Goal: Task Accomplishment & Management: Use online tool/utility

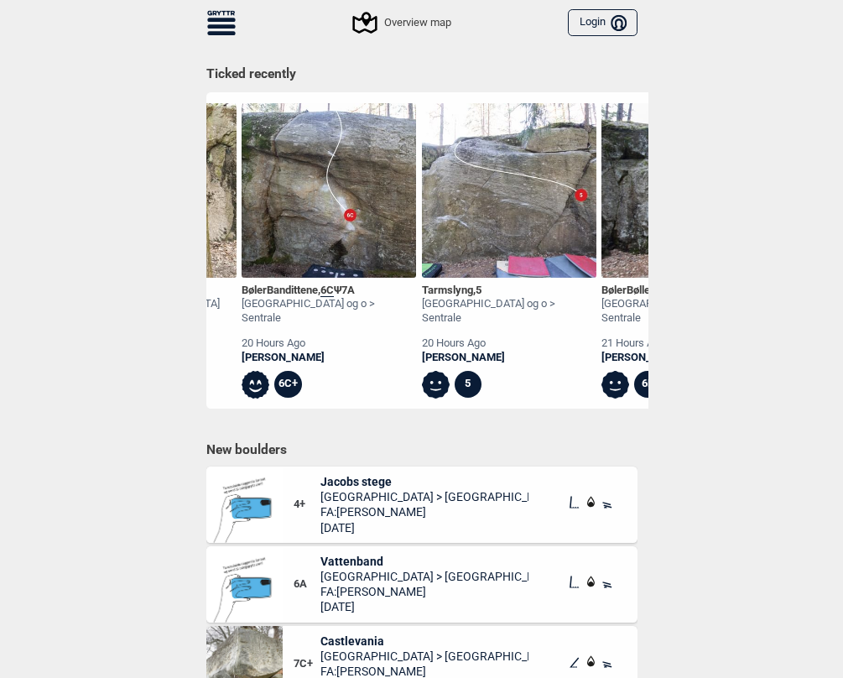
scroll to position [0, 163]
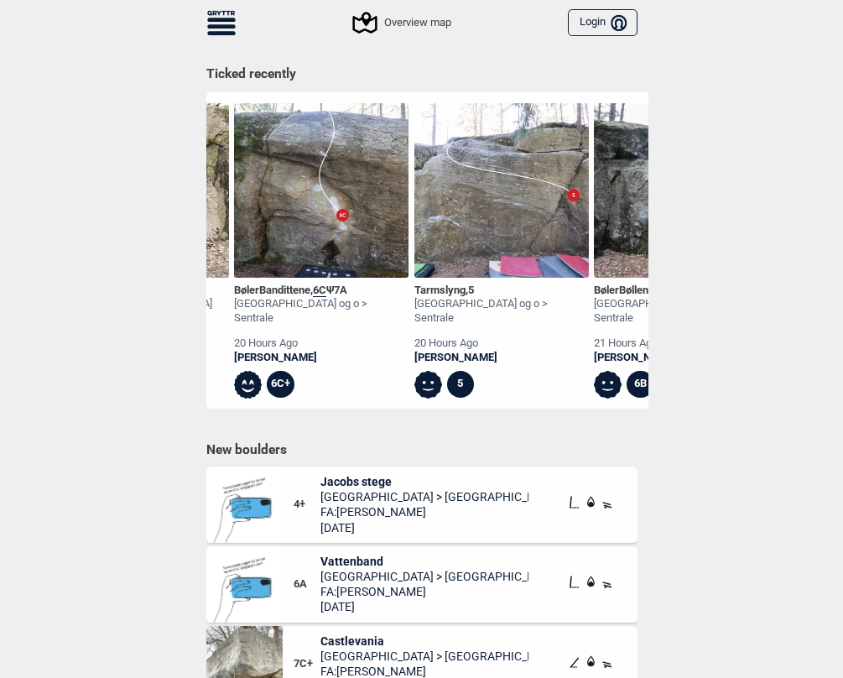
click at [324, 221] on img at bounding box center [321, 190] width 174 height 174
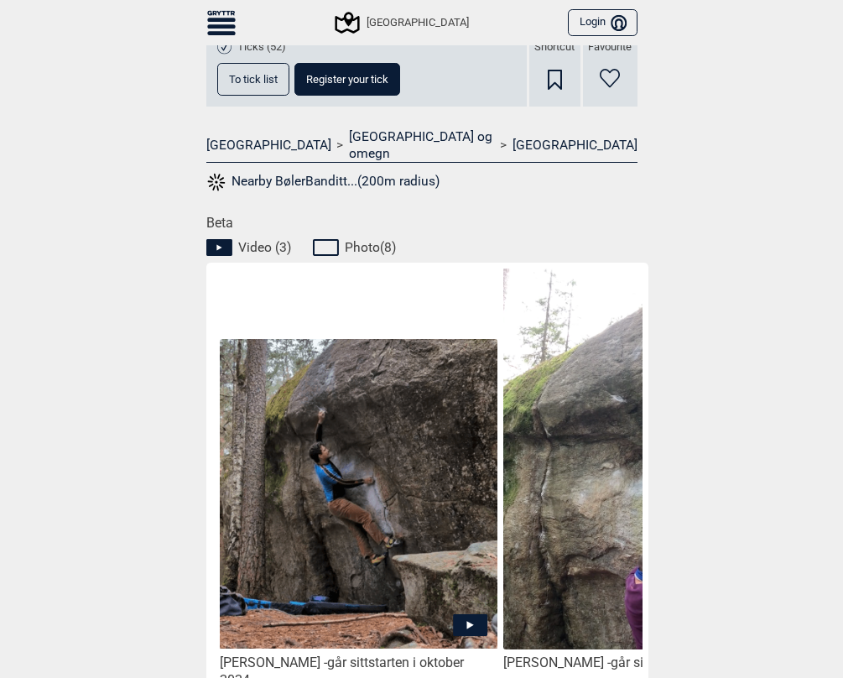
scroll to position [587, 0]
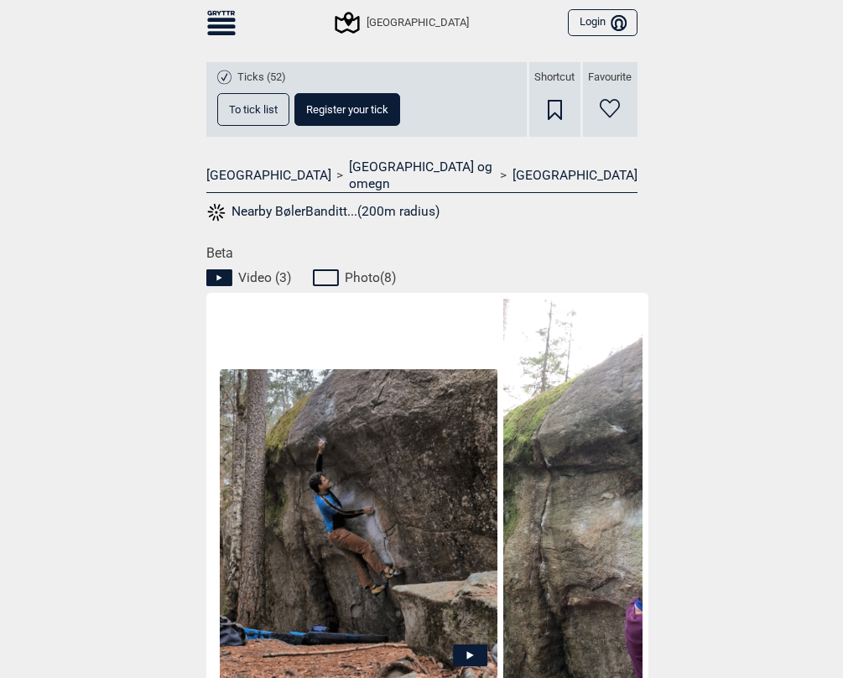
click at [247, 112] on span "To tick list" at bounding box center [253, 109] width 49 height 11
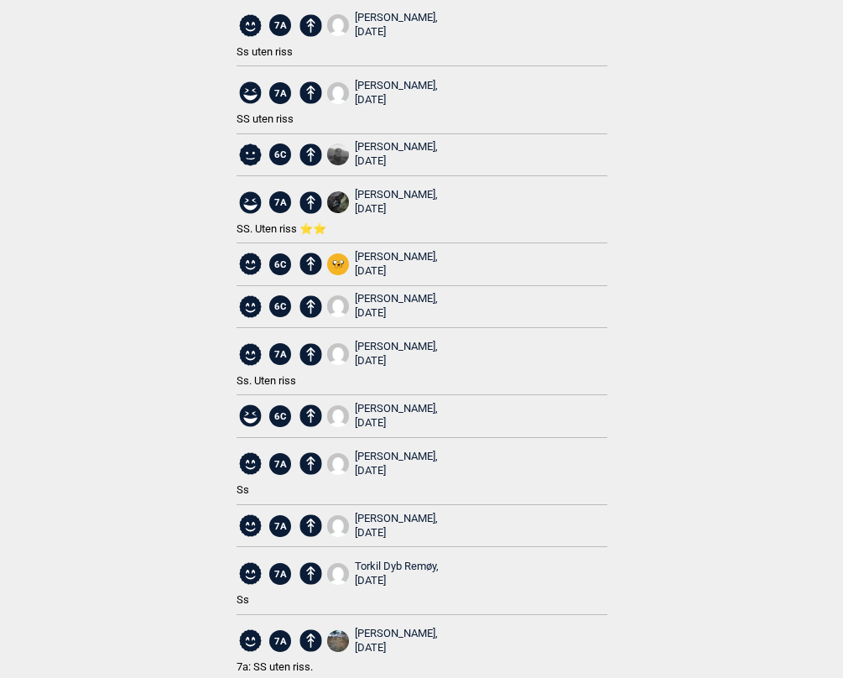
scroll to position [1426, 0]
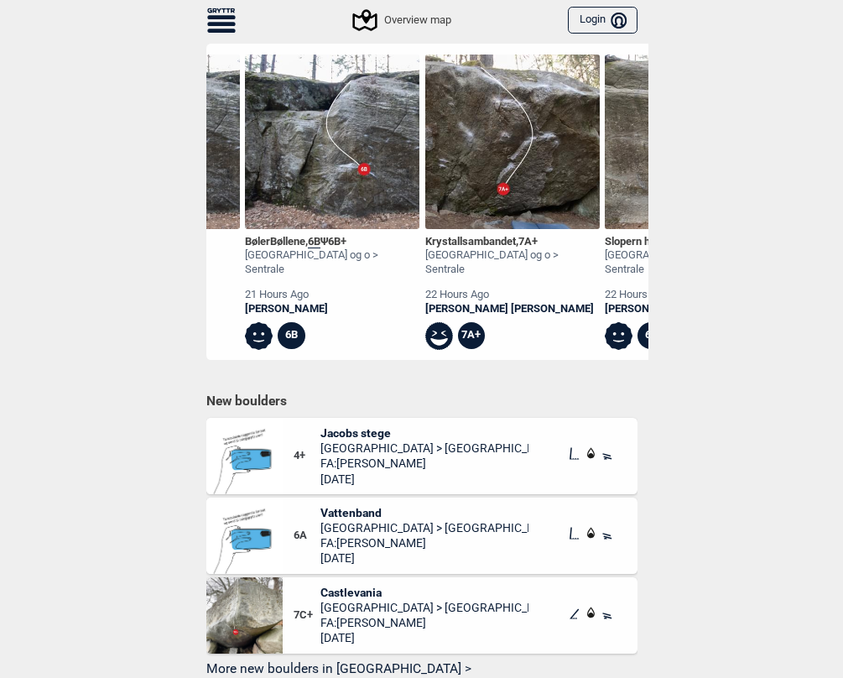
scroll to position [0, 872]
click at [493, 238] on div "Krystallsambandet , 7A+" at bounding box center [511, 242] width 174 height 14
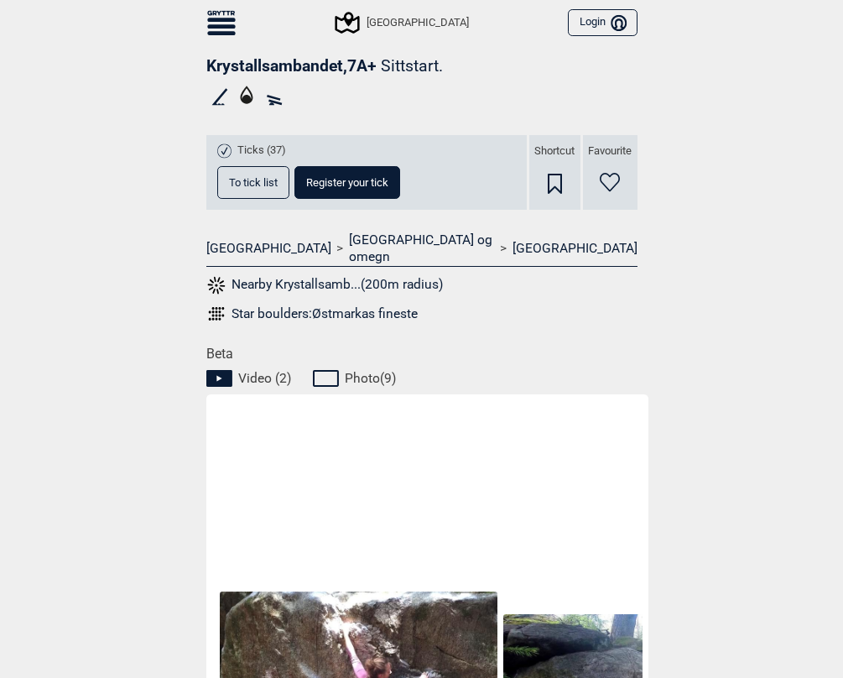
scroll to position [458, 0]
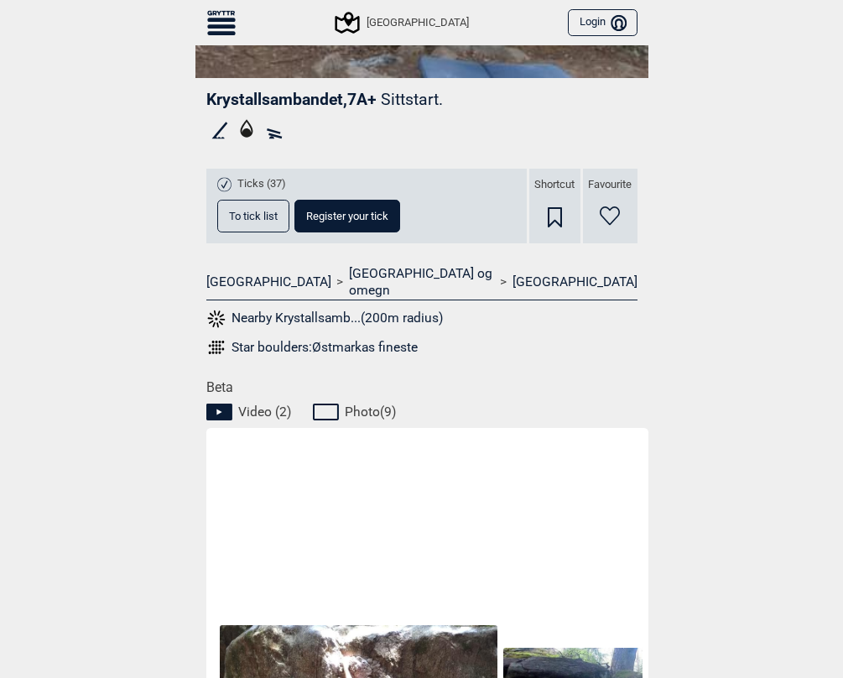
click at [242, 206] on button "To tick list" at bounding box center [253, 216] width 72 height 33
